Goal: Task Accomplishment & Management: Use online tool/utility

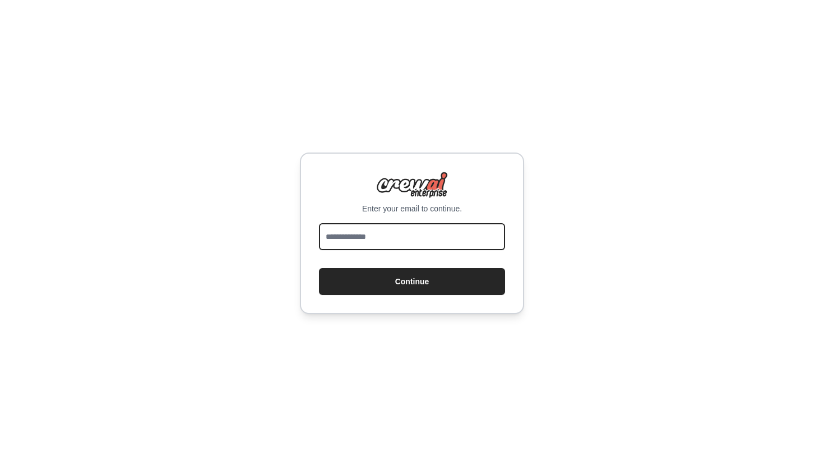
click at [365, 232] on input "email" at bounding box center [412, 236] width 186 height 27
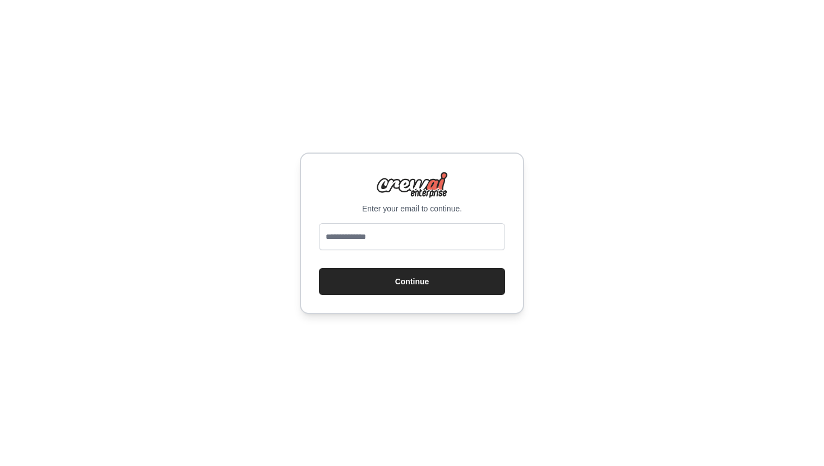
click at [324, 178] on div "Enter your email to continue." at bounding box center [412, 193] width 186 height 43
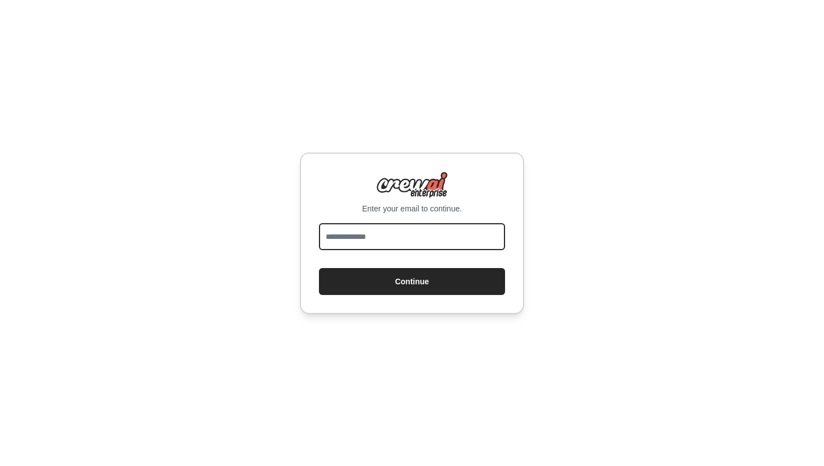
click at [356, 244] on input "email" at bounding box center [412, 236] width 186 height 27
type input "**********"
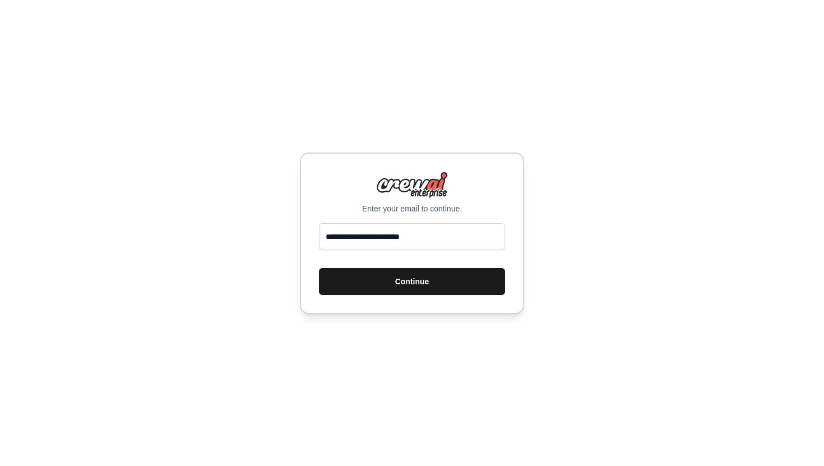
click at [405, 274] on button "Continue" at bounding box center [412, 281] width 186 height 27
click at [405, 282] on button "Continue" at bounding box center [412, 281] width 186 height 27
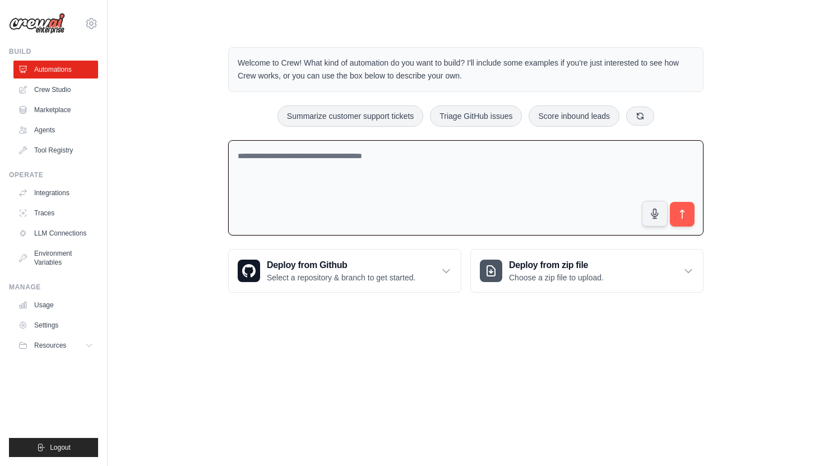
click at [393, 179] on textarea at bounding box center [466, 188] width 476 height 96
paste textarea "**********"
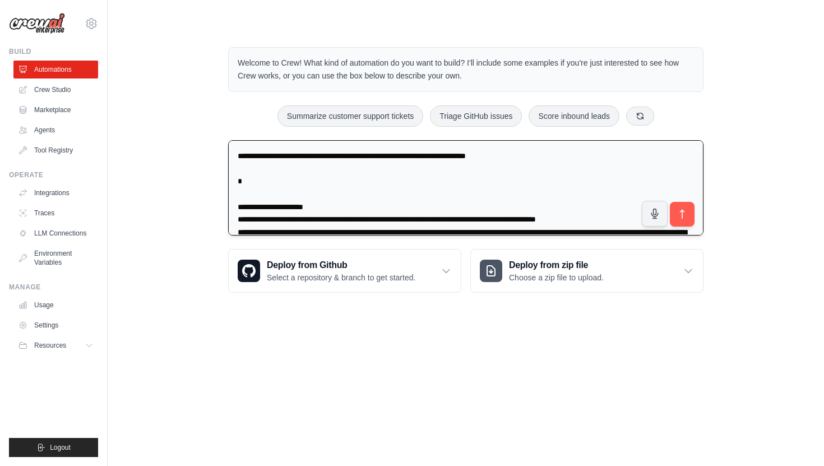
scroll to position [1022, 0]
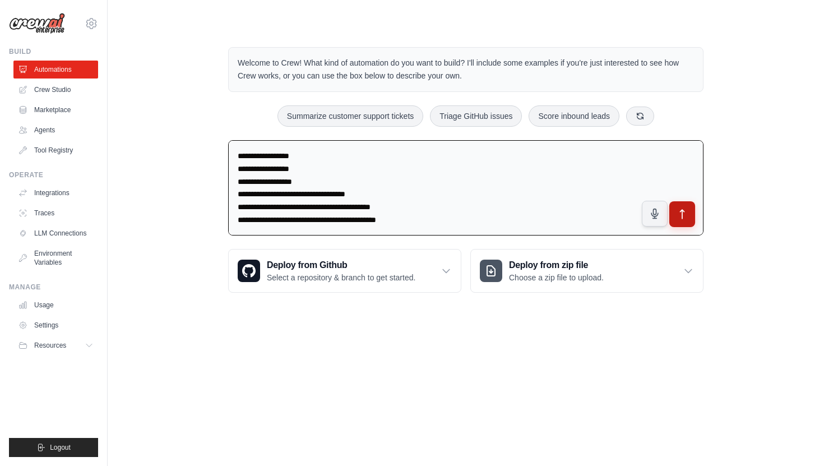
type textarea "**********"
click at [681, 218] on icon "submit" at bounding box center [683, 215] width 12 height 12
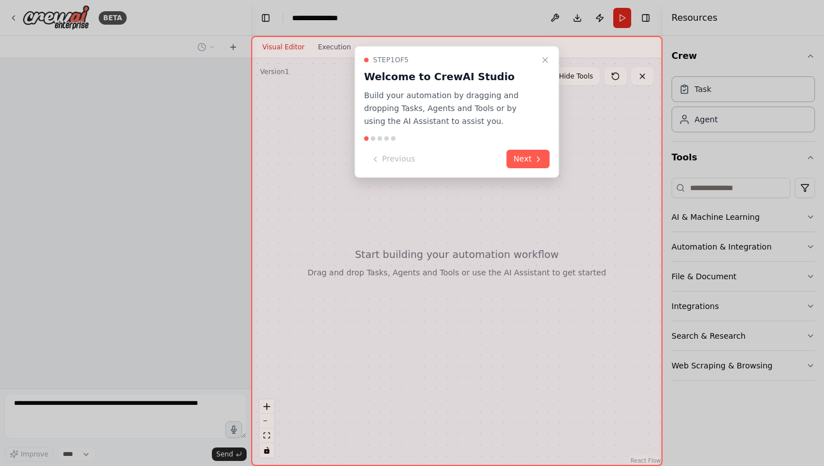
scroll to position [441, 0]
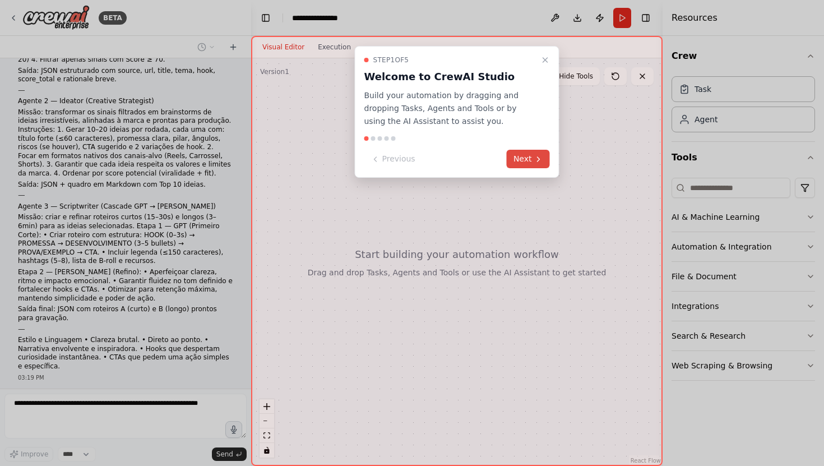
click at [541, 156] on icon at bounding box center [538, 159] width 9 height 9
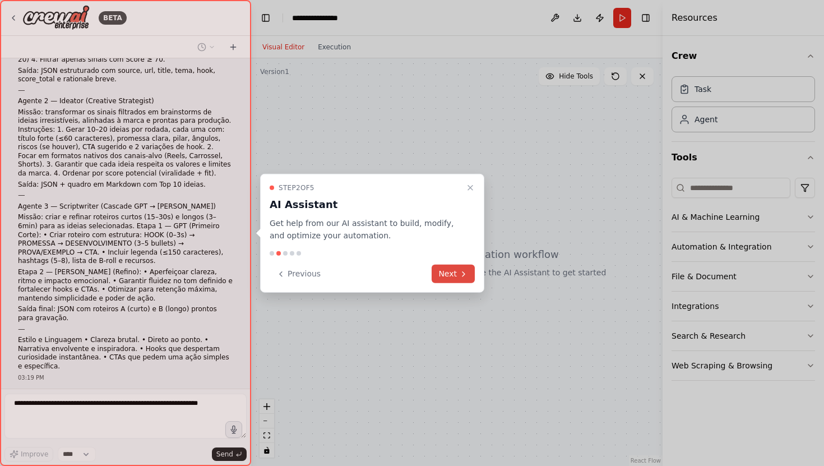
click at [435, 269] on button "Next" at bounding box center [453, 274] width 43 height 19
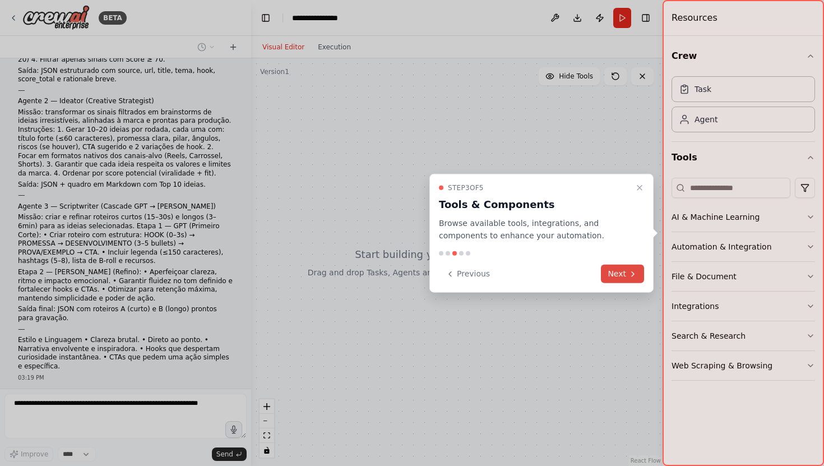
click at [622, 279] on button "Next" at bounding box center [622, 274] width 43 height 19
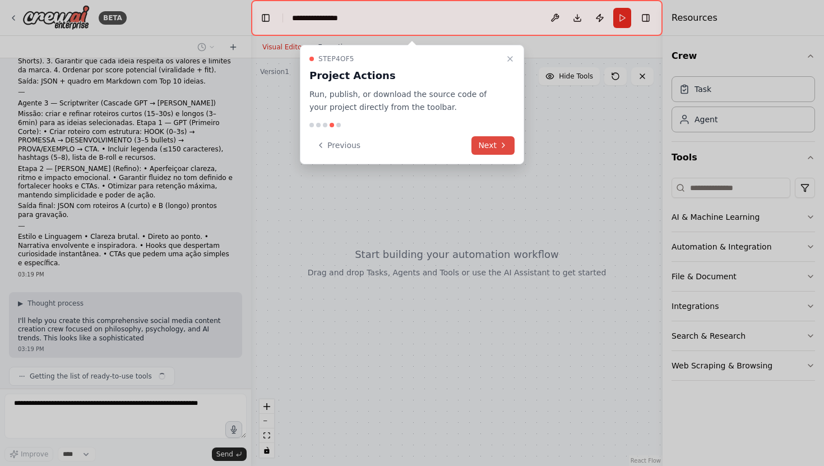
click at [490, 154] on button "Next" at bounding box center [493, 145] width 43 height 19
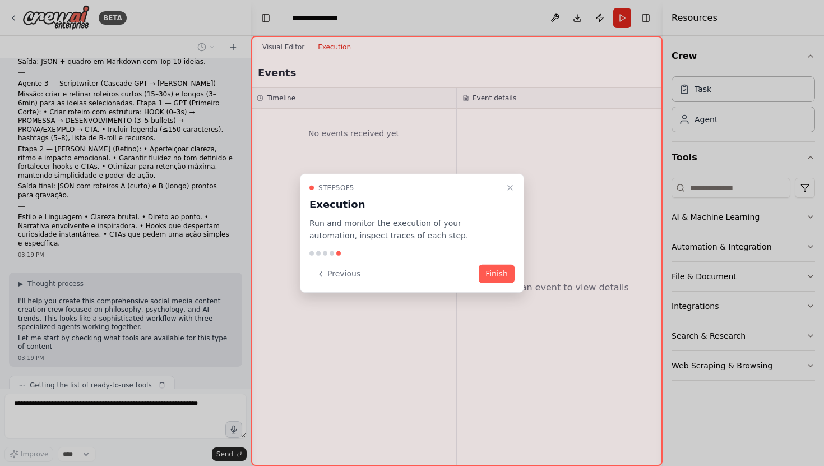
scroll to position [572, 0]
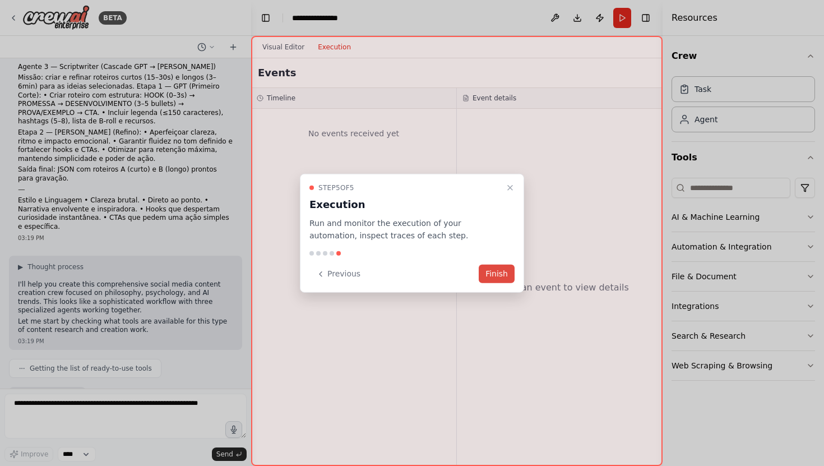
click at [497, 274] on button "Finish" at bounding box center [497, 274] width 36 height 19
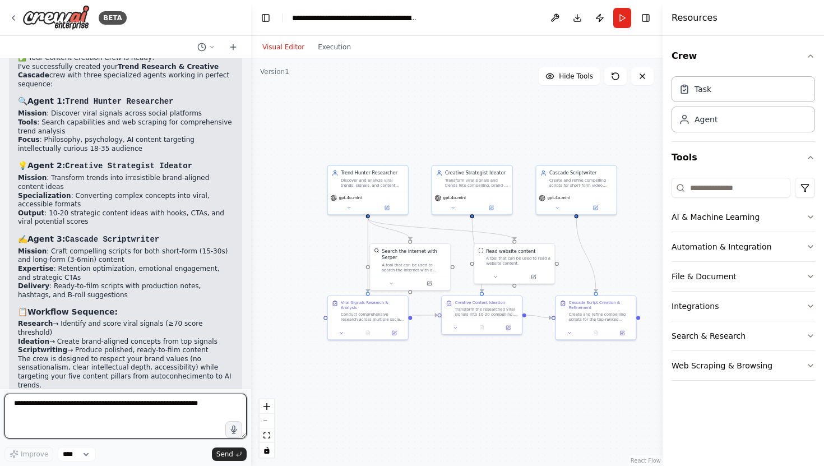
scroll to position [1670, 0]
